Goal: Task Accomplishment & Management: Complete application form

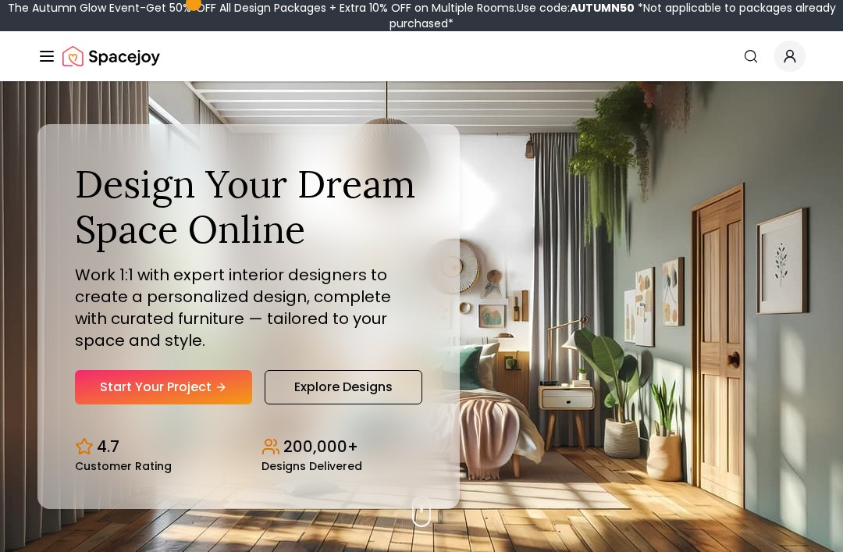
click at [161, 405] on link "Start Your Project" at bounding box center [163, 387] width 177 height 34
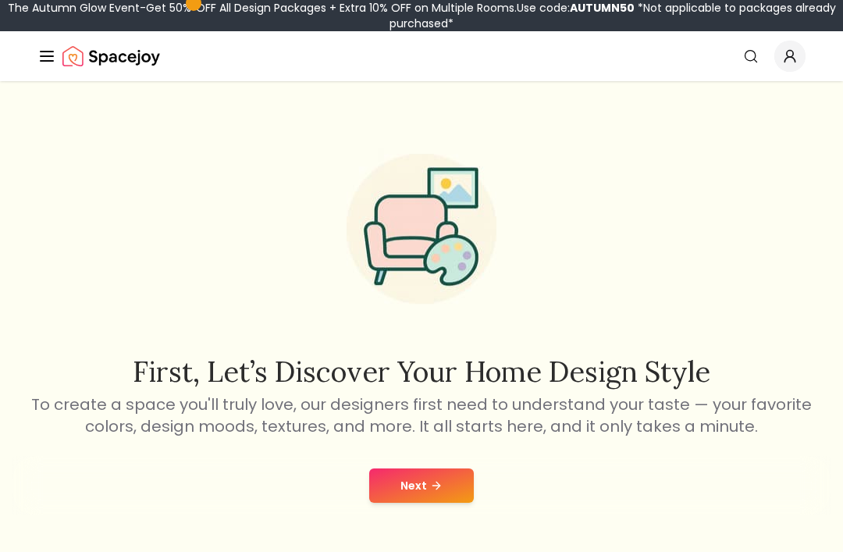
click at [397, 486] on button "Next" at bounding box center [421, 486] width 105 height 34
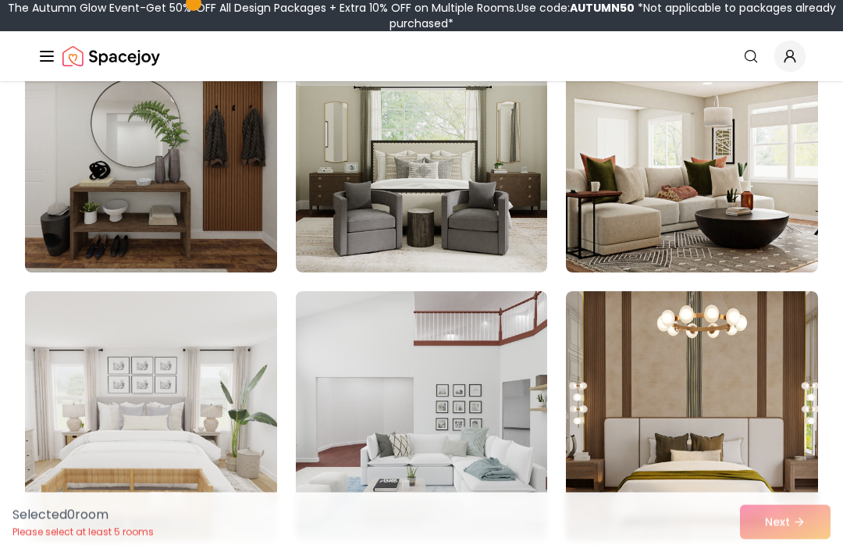
scroll to position [1552, 0]
click at [155, 355] on img at bounding box center [151, 416] width 252 height 250
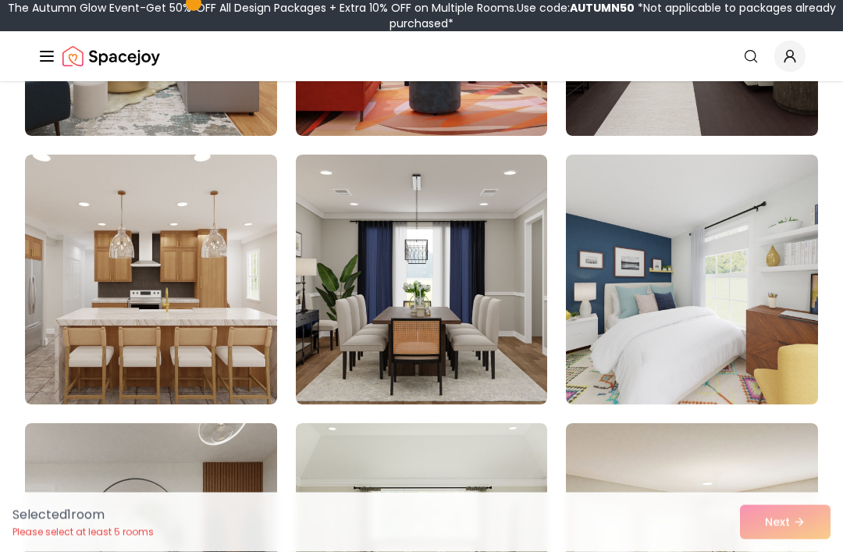
scroll to position [1143, 0]
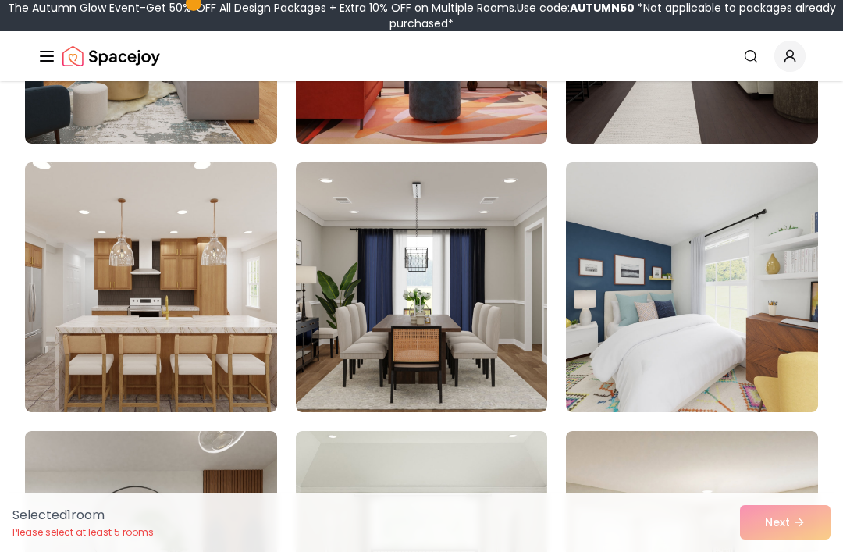
click at [747, 248] on img at bounding box center [692, 287] width 252 height 250
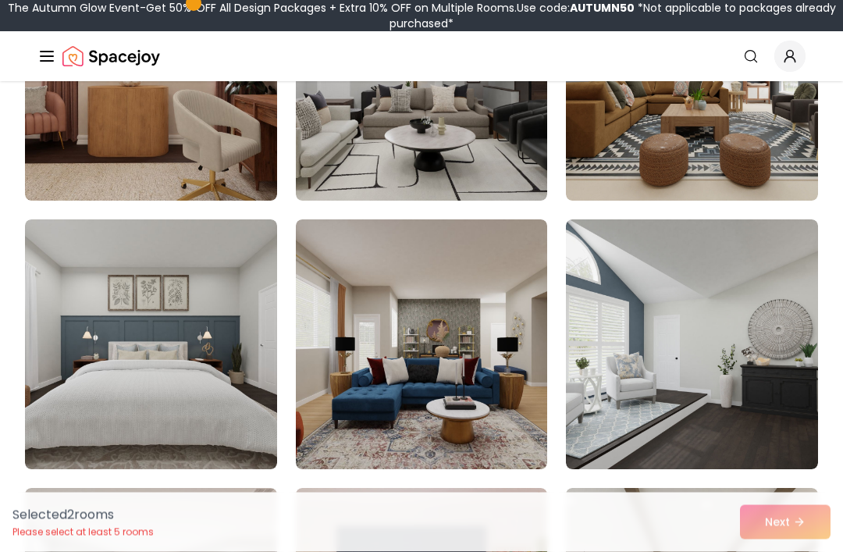
scroll to position [549, 0]
click at [247, 380] on img at bounding box center [151, 344] width 252 height 250
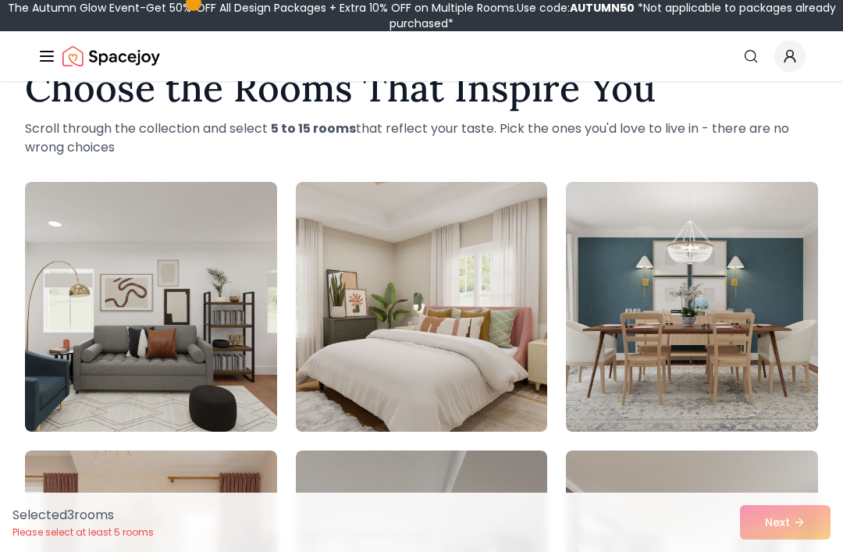
scroll to position [48, 0]
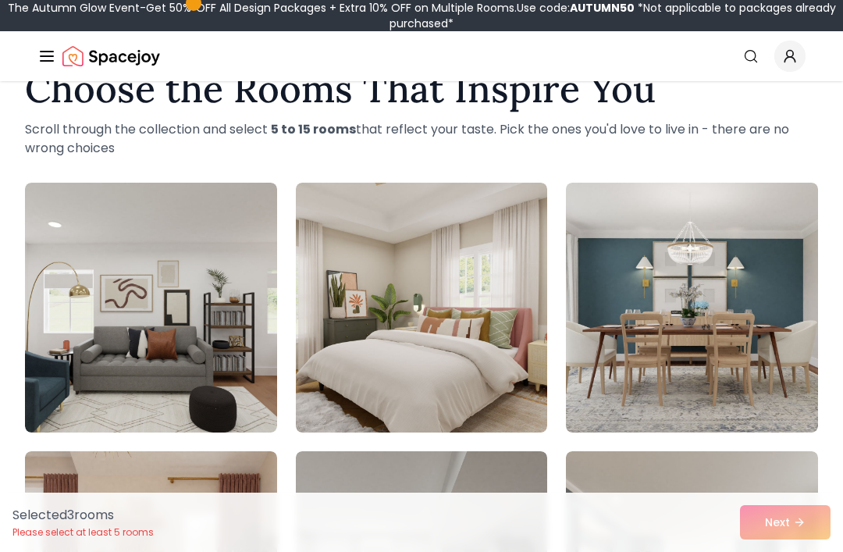
click at [385, 365] on img at bounding box center [422, 308] width 252 height 250
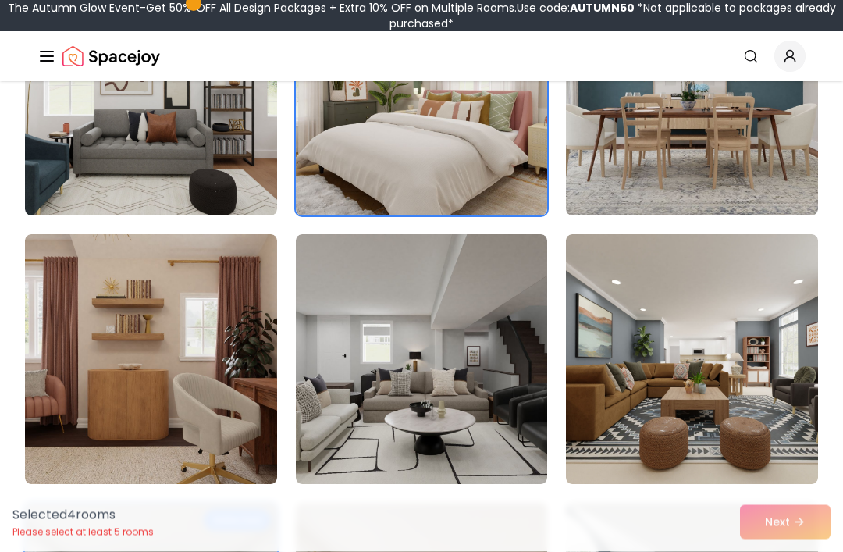
scroll to position [266, 0]
click at [220, 448] on img at bounding box center [151, 359] width 252 height 250
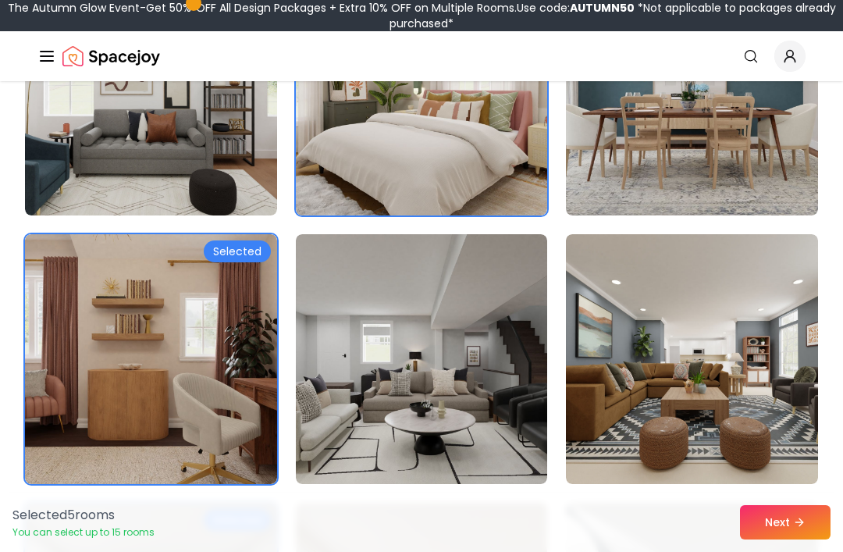
click at [787, 540] on button "Next" at bounding box center [785, 522] width 91 height 34
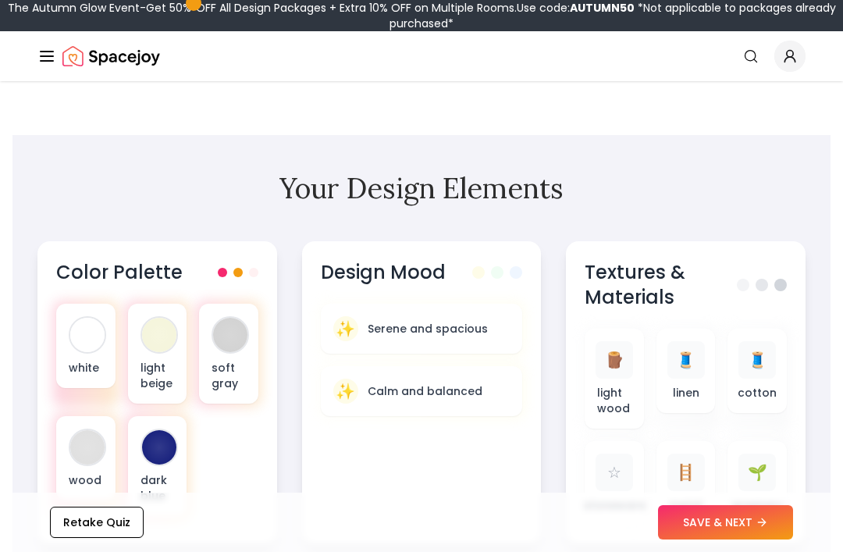
scroll to position [465, 0]
